Goal: Task Accomplishment & Management: Complete application form

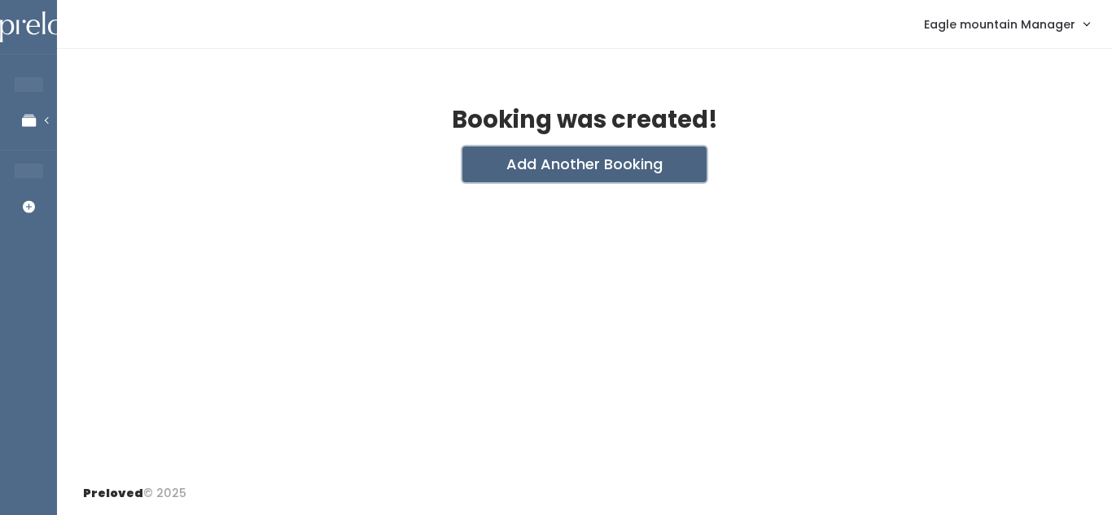
click at [575, 167] on button "Add Another Booking" at bounding box center [584, 165] width 244 height 36
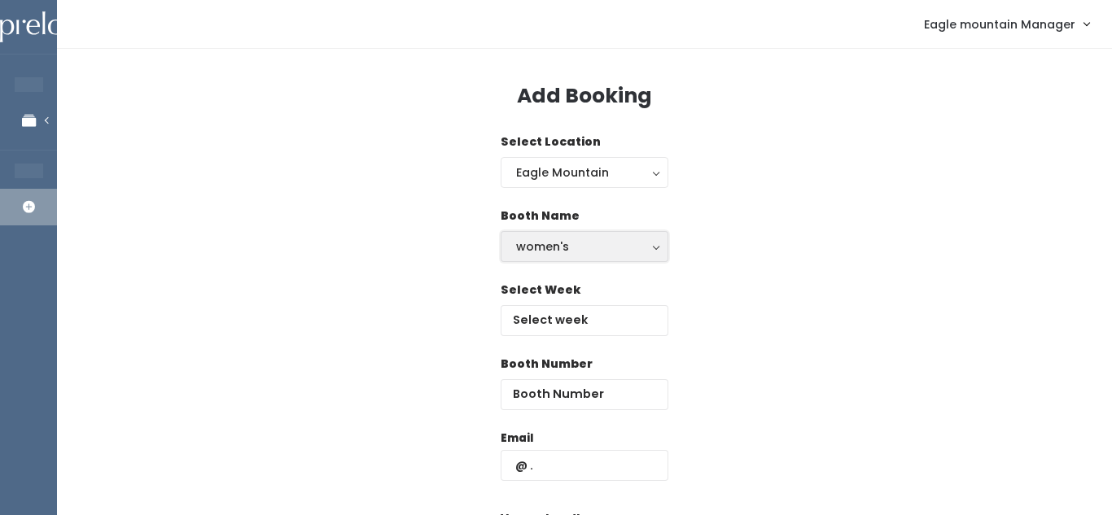
click at [580, 251] on div "women's" at bounding box center [584, 247] width 137 height 18
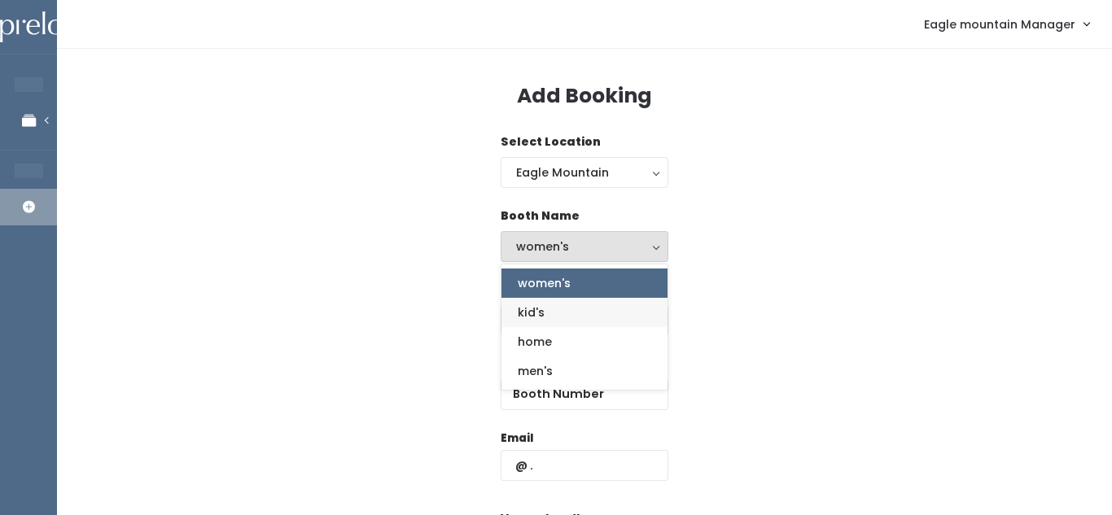
click at [545, 321] on link "kid's" at bounding box center [584, 312] width 166 height 29
select select "kids"
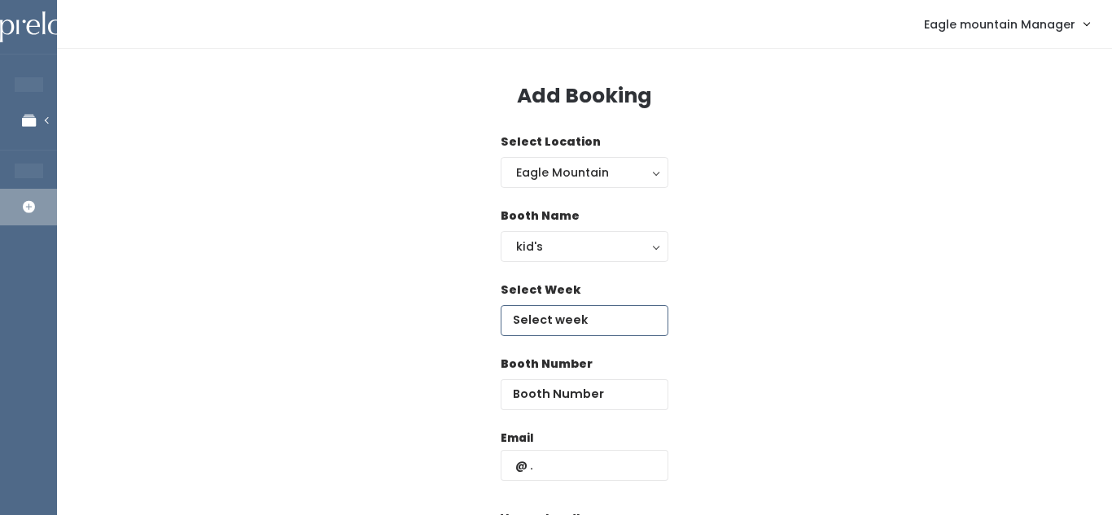
click at [545, 321] on input "text" at bounding box center [585, 320] width 168 height 31
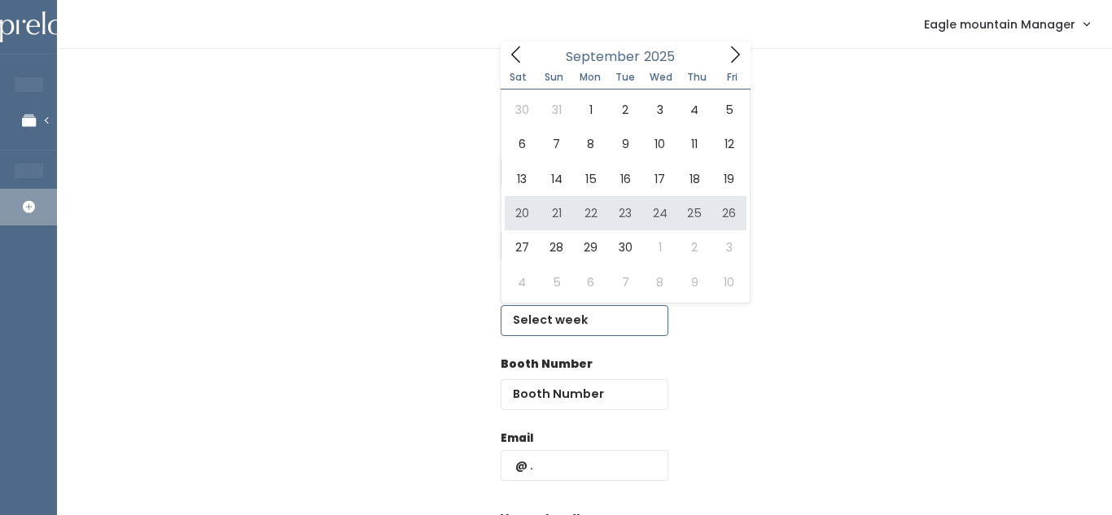
type input "[DATE] to [DATE]"
